Goal: Check status: Check status

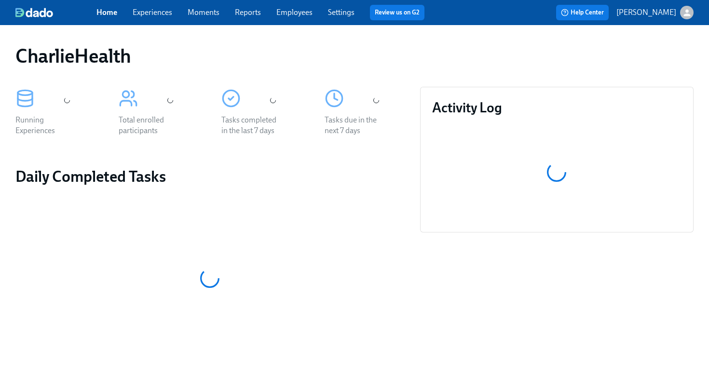
click at [303, 13] on link "Employees" at bounding box center [294, 12] width 36 height 9
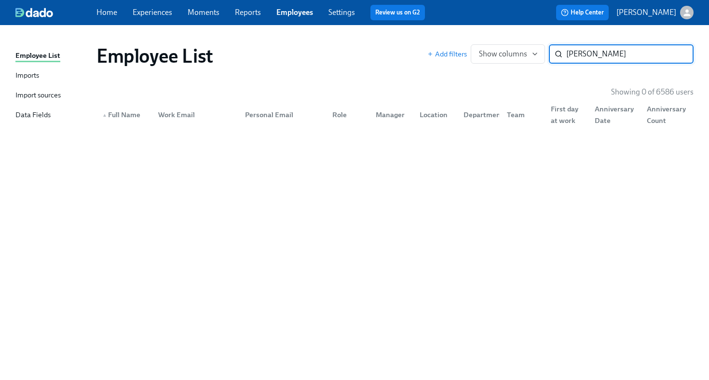
type input "[PERSON_NAME]"
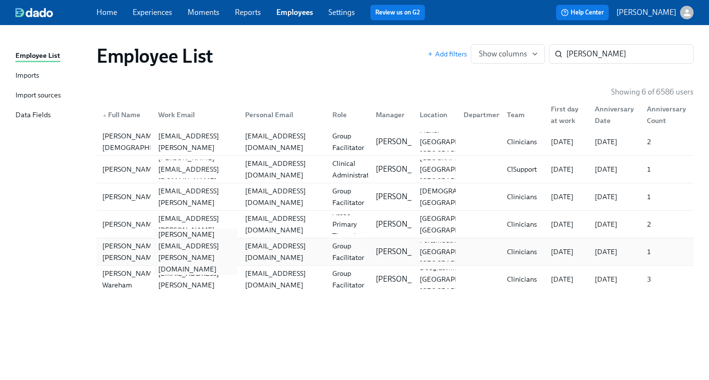
click at [181, 252] on div "[PERSON_NAME][EMAIL_ADDRESS][PERSON_NAME][DOMAIN_NAME]" at bounding box center [195, 251] width 83 height 46
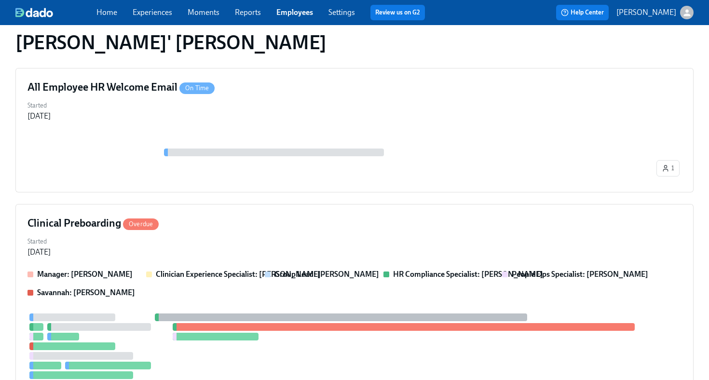
scroll to position [342, 0]
click at [271, 186] on div "All Employee HR Welcome Email On Time Started [DATE] 1" at bounding box center [354, 129] width 678 height 124
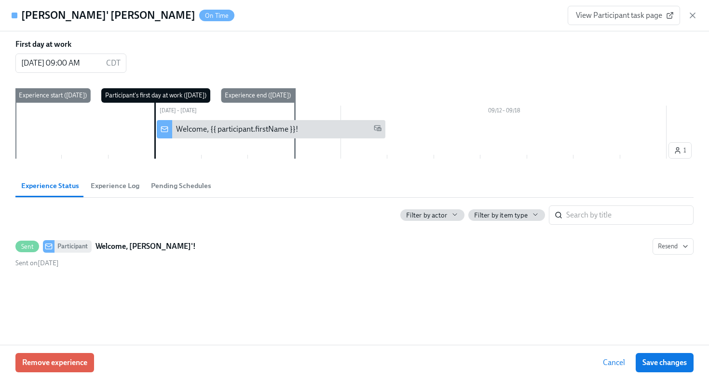
click at [685, 15] on div "View Participant task page" at bounding box center [632, 15] width 130 height 19
click at [695, 18] on icon "button" at bounding box center [692, 15] width 5 height 5
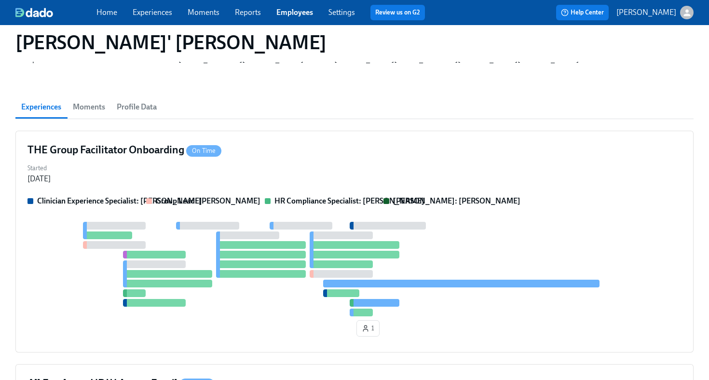
scroll to position [46, 0]
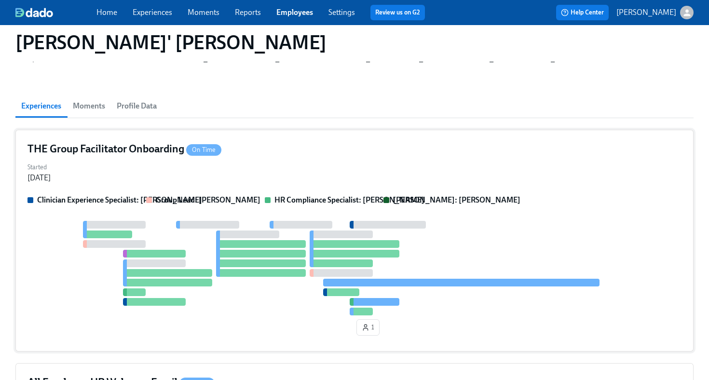
click at [398, 163] on div "Started [DATE]" at bounding box center [354, 171] width 654 height 23
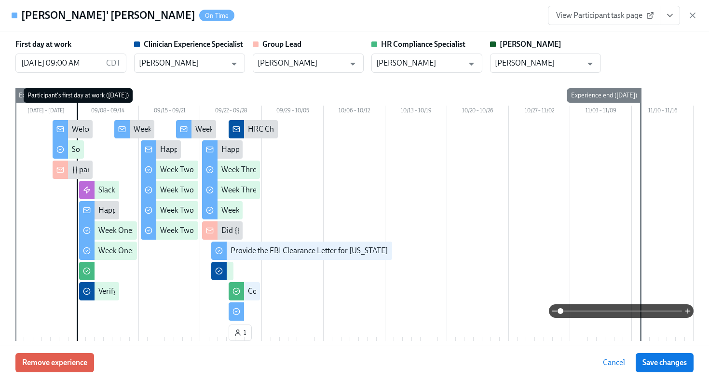
click at [668, 16] on icon "View task page" at bounding box center [669, 15] width 5 height 2
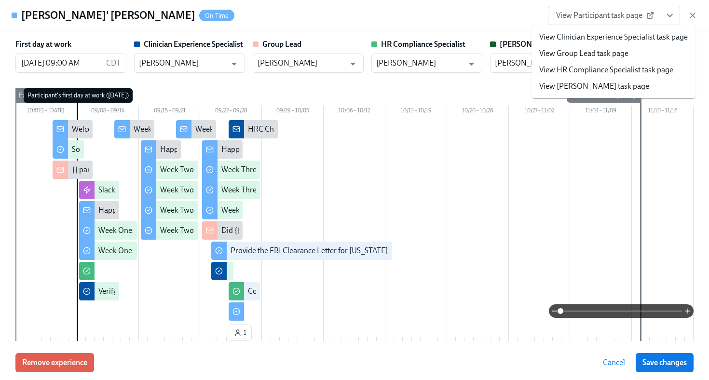
click at [612, 69] on link "View HR Compliance Specialist task page" at bounding box center [606, 70] width 134 height 11
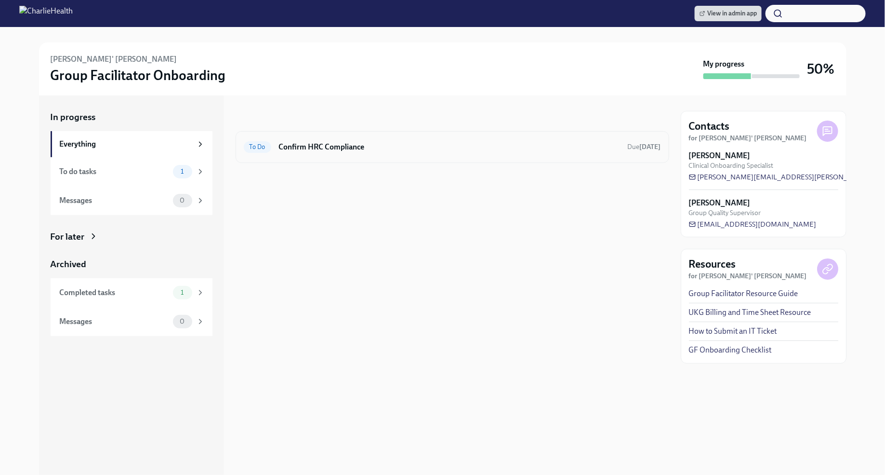
click at [425, 146] on h6 "Confirm HRC Compliance" at bounding box center [449, 147] width 341 height 11
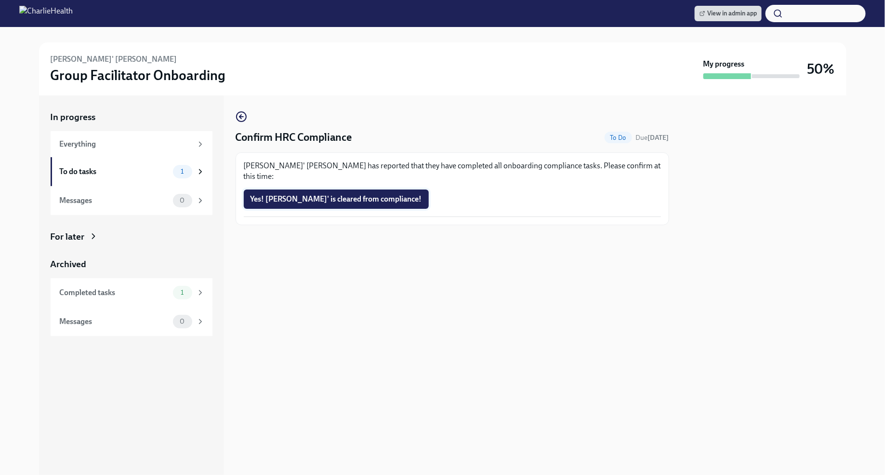
click at [353, 194] on span "Yes! Desiree' is cleared from compliance!" at bounding box center [337, 199] width 172 height 10
